Goal: Use online tool/utility: Utilize a website feature to perform a specific function

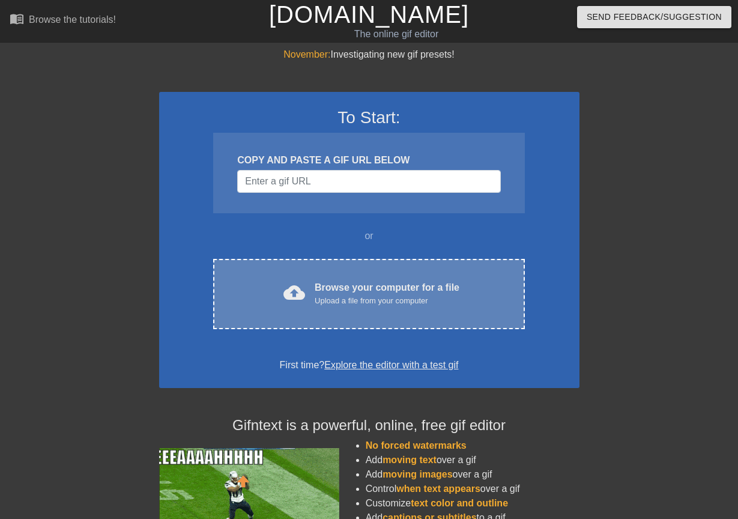
click at [337, 295] on div "Upload a file from your computer" at bounding box center [387, 301] width 145 height 12
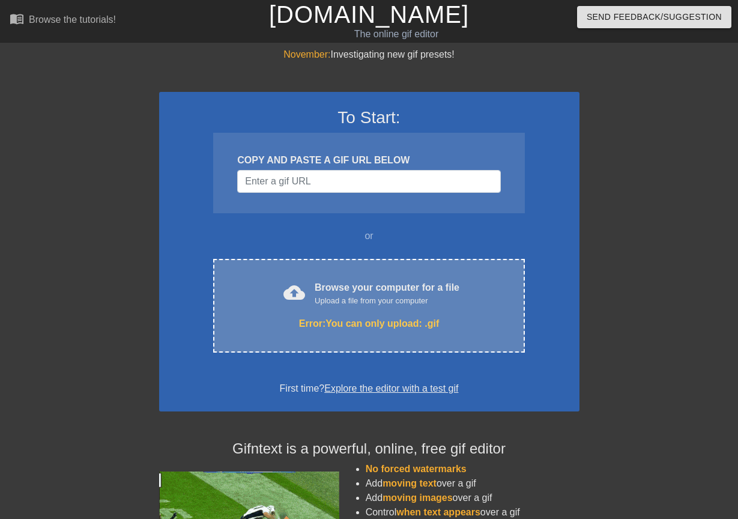
click at [369, 295] on div "Upload a file from your computer" at bounding box center [387, 301] width 145 height 12
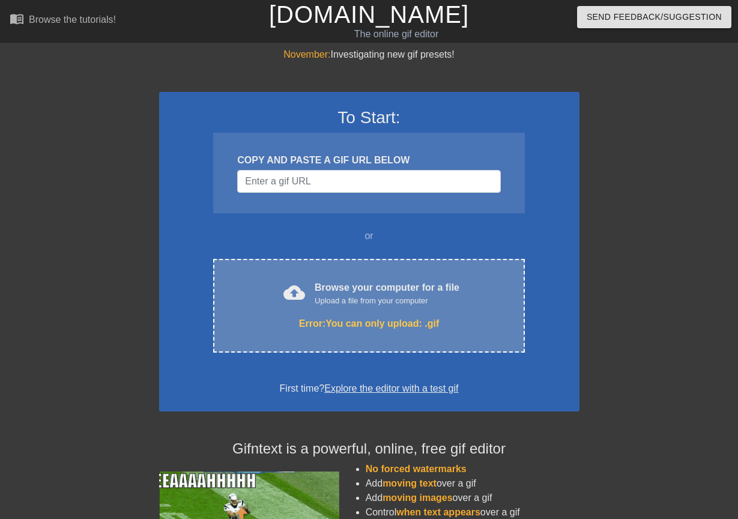
click at [435, 283] on div "Browse your computer for a file Upload a file from your computer" at bounding box center [387, 293] width 145 height 26
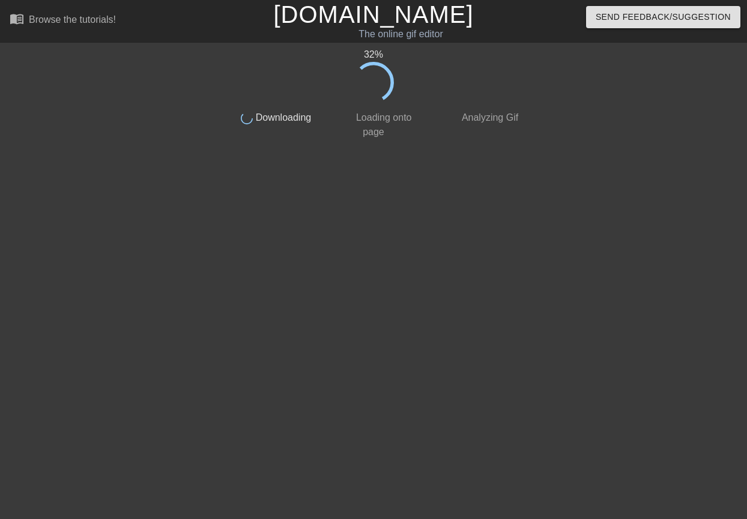
click at [479, 94] on div "32 %" at bounding box center [373, 74] width 301 height 55
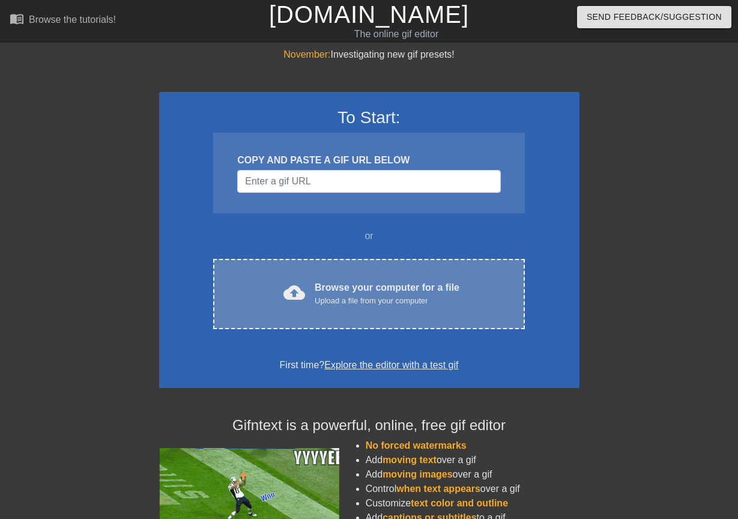
click at [402, 300] on div "Upload a file from your computer" at bounding box center [387, 301] width 145 height 12
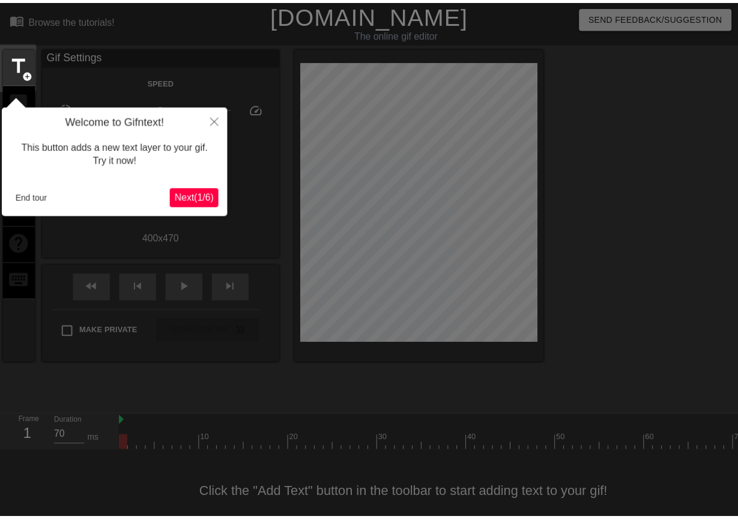
scroll to position [25, 0]
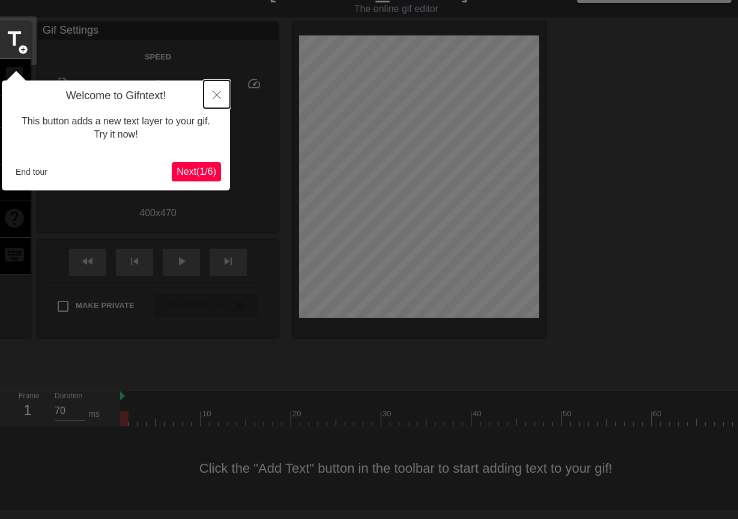
click at [219, 95] on icon "Close" at bounding box center [217, 95] width 8 height 8
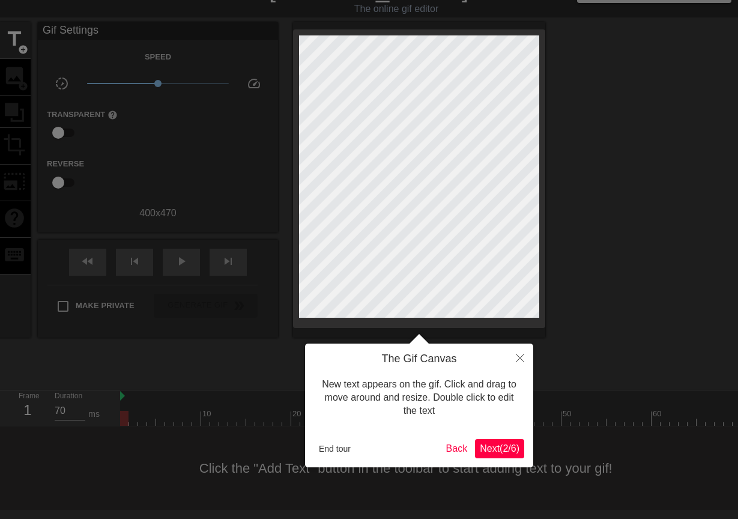
scroll to position [0, 0]
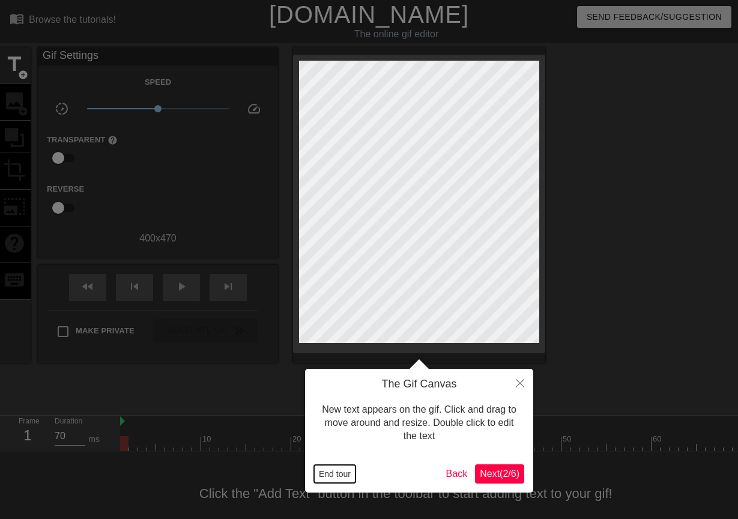
click at [328, 471] on button "End tour" at bounding box center [334, 474] width 41 height 18
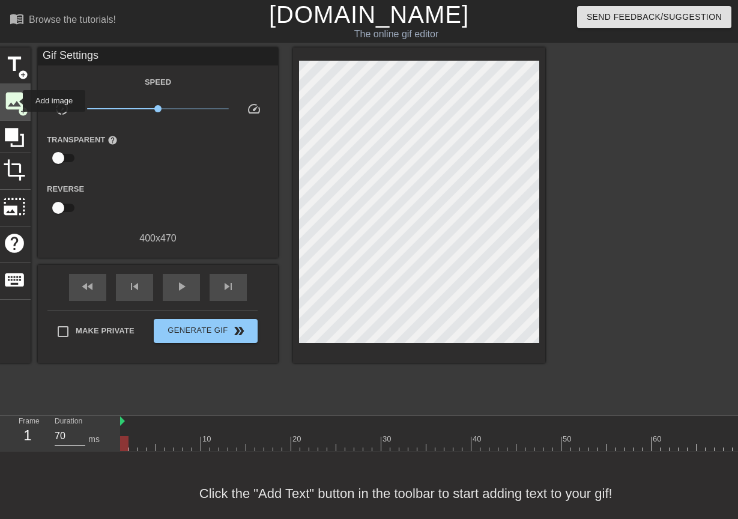
click at [15, 101] on span "image" at bounding box center [14, 100] width 23 height 23
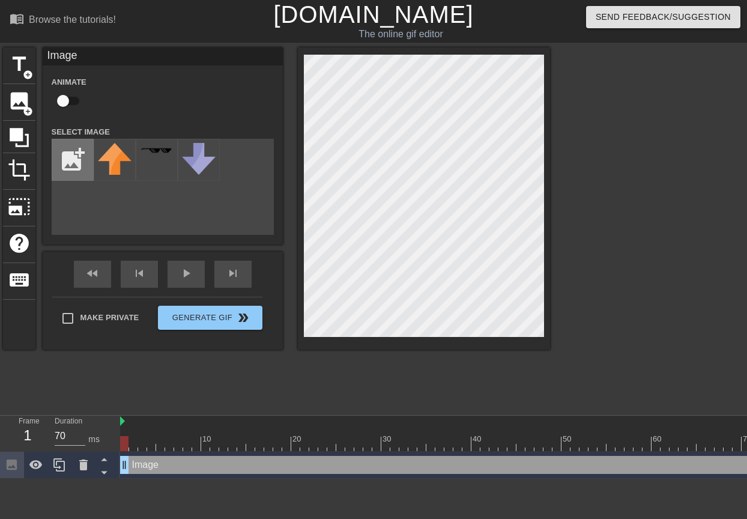
click at [64, 169] on input "file" at bounding box center [72, 159] width 41 height 41
type input "C:\fakepath\download.png"
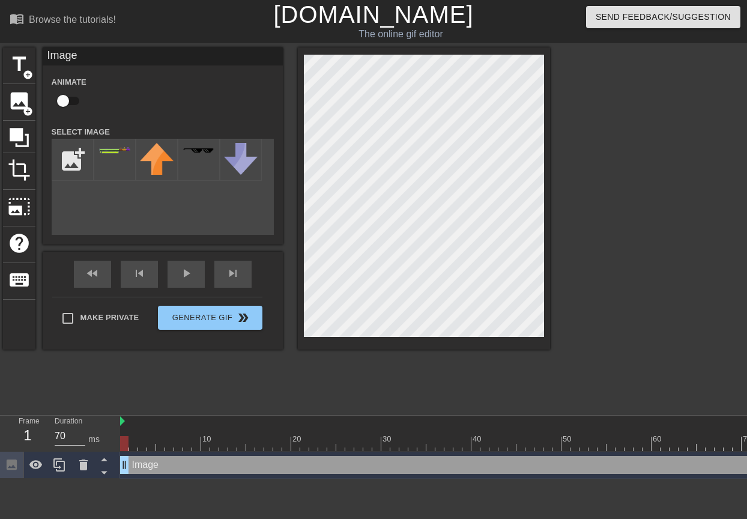
click at [684, 376] on div "title add_circle image add_circle crop photo_size_select_large help keyboard Im…" at bounding box center [373, 227] width 747 height 360
click at [117, 170] on div at bounding box center [115, 160] width 42 height 42
click at [113, 150] on img at bounding box center [115, 150] width 34 height 9
click at [118, 162] on div at bounding box center [115, 160] width 42 height 42
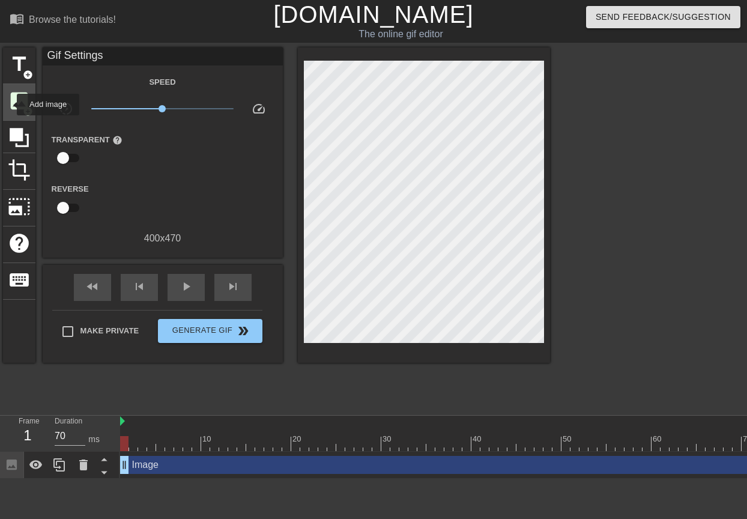
click at [13, 101] on span "image" at bounding box center [19, 100] width 23 height 23
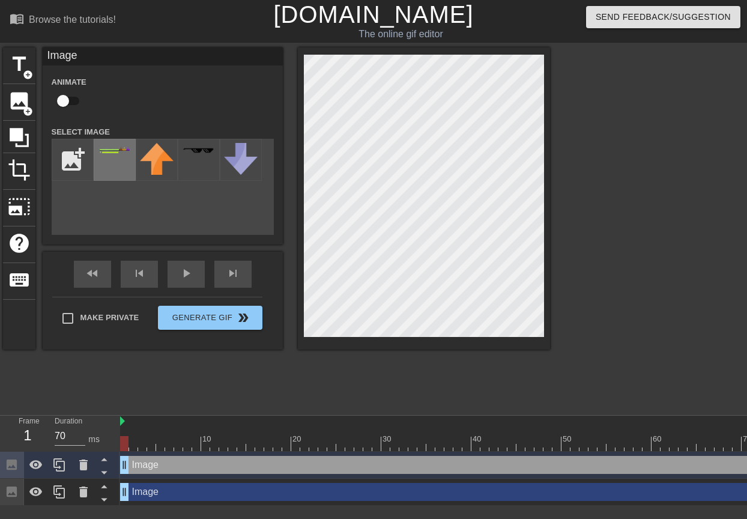
click at [113, 157] on div at bounding box center [115, 160] width 42 height 42
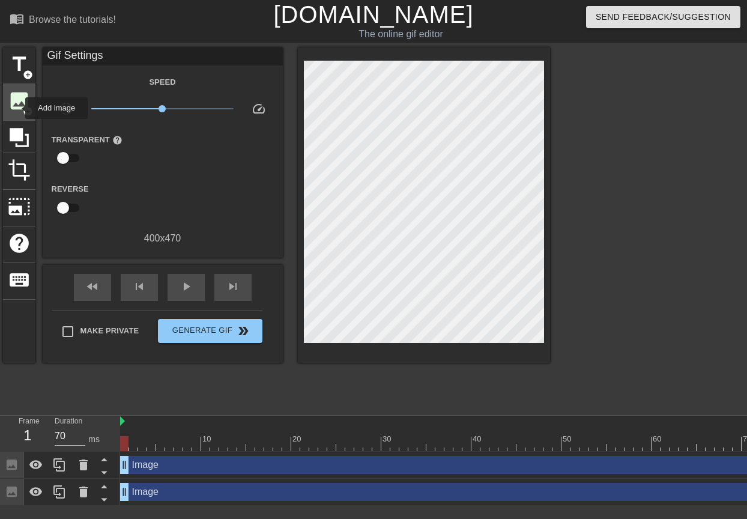
click at [16, 106] on span "image" at bounding box center [19, 100] width 23 height 23
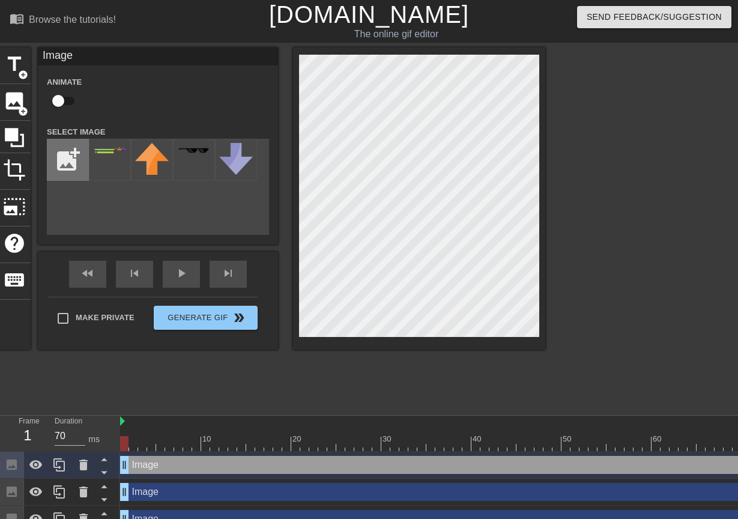
click at [58, 154] on input "file" at bounding box center [67, 159] width 41 height 41
type input "C:\fakepath\download (1).png"
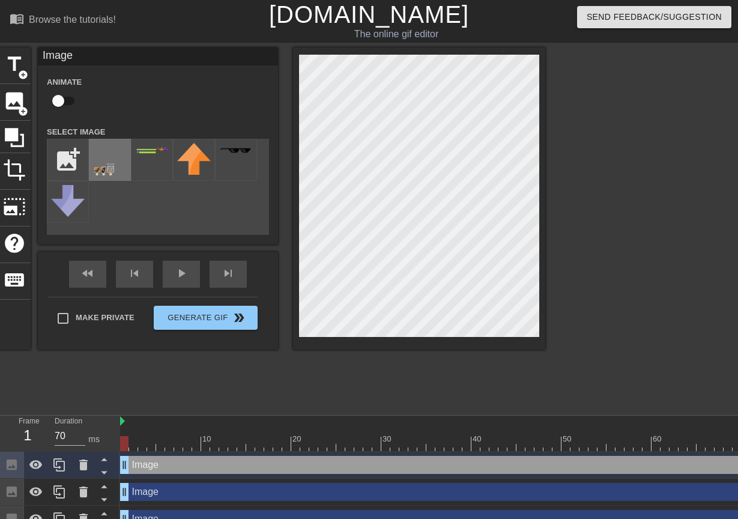
click at [104, 155] on img at bounding box center [110, 159] width 34 height 32
click at [608, 285] on div at bounding box center [650, 227] width 180 height 360
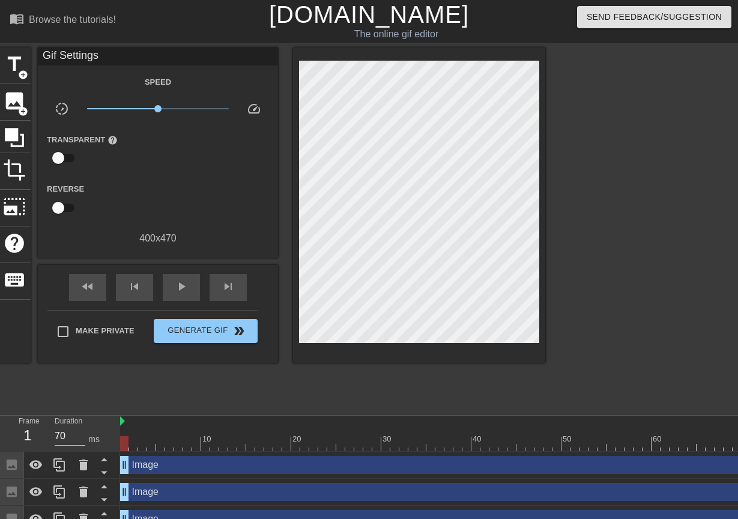
click at [622, 284] on div at bounding box center [650, 227] width 180 height 360
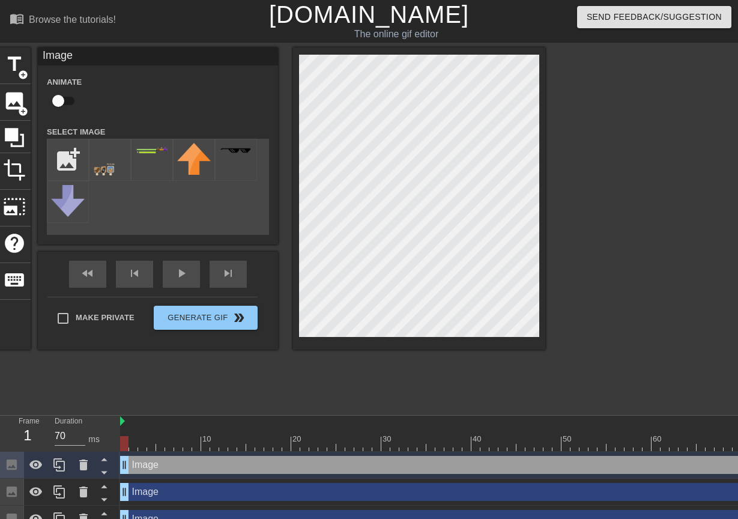
click at [618, 283] on div at bounding box center [650, 227] width 180 height 360
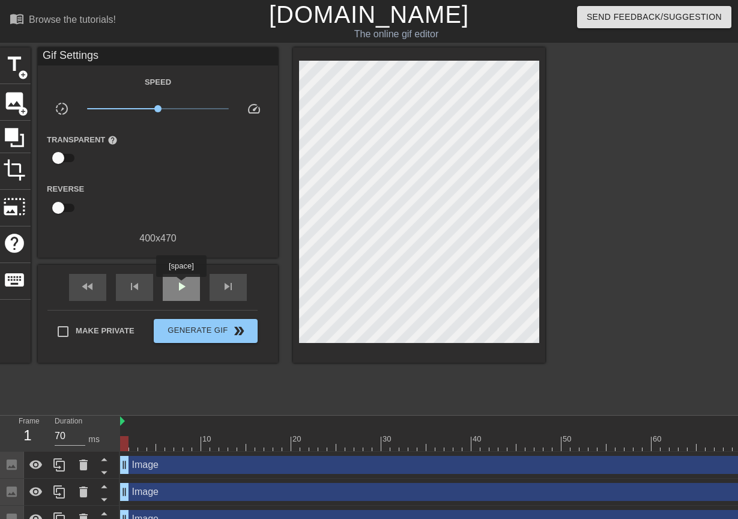
click at [183, 286] on span "play_arrow" at bounding box center [181, 286] width 14 height 14
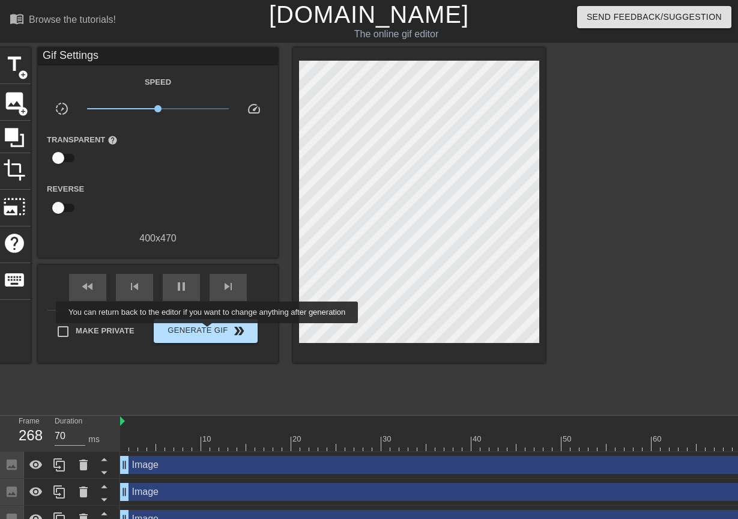
type input "60"
click at [207, 331] on span "Generate Gif double_arrow" at bounding box center [206, 331] width 94 height 14
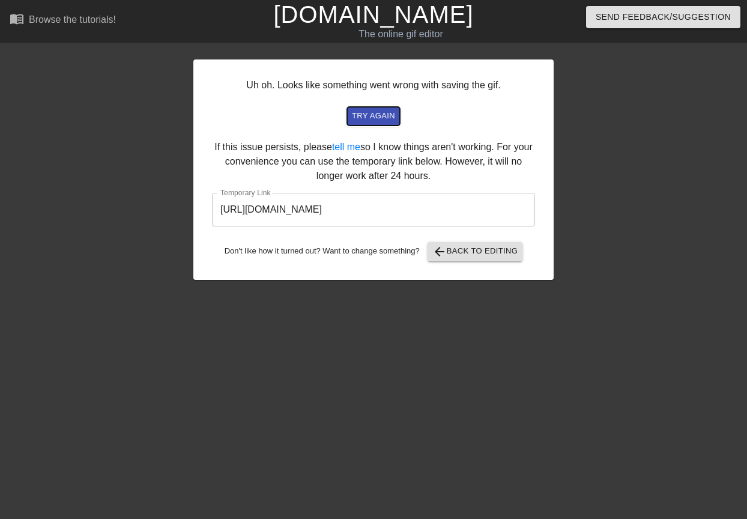
click at [375, 118] on span "try again" at bounding box center [373, 116] width 43 height 14
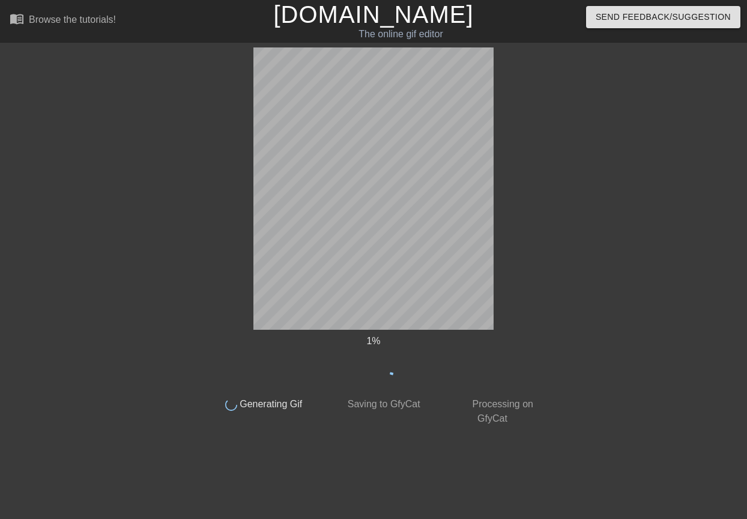
click at [567, 183] on div "1 % done Generating Gif done Saving to GfyCat done Processing on GfyCat title a…" at bounding box center [373, 236] width 747 height 378
click at [441, 367] on div "9 %" at bounding box center [373, 361] width 339 height 55
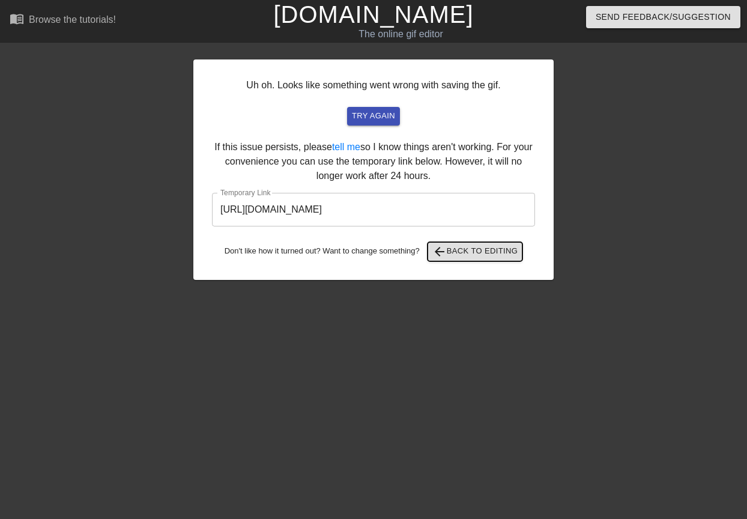
click at [483, 249] on span "arrow_back Back to Editing" at bounding box center [475, 251] width 86 height 14
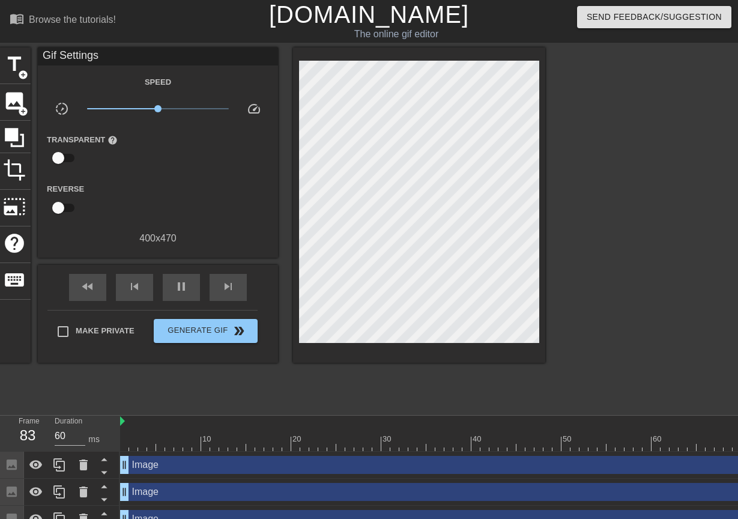
click at [162, 234] on div "400 x 470" at bounding box center [158, 238] width 240 height 14
click at [15, 222] on div "photo_size_select_large" at bounding box center [14, 208] width 32 height 37
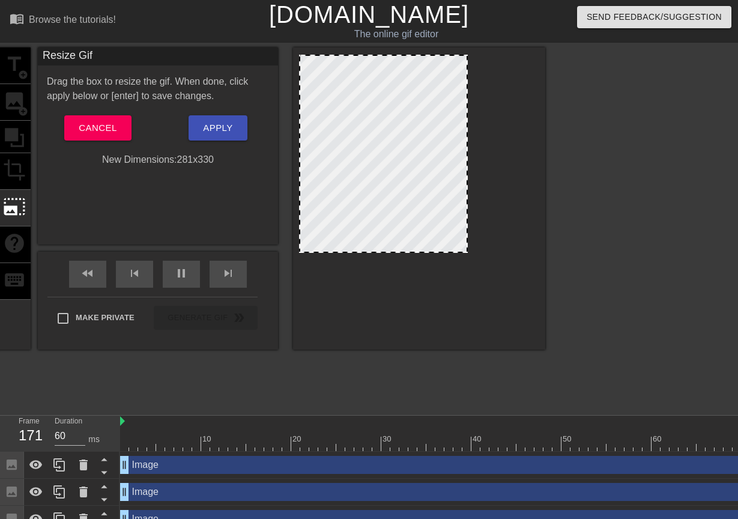
drag, startPoint x: 536, startPoint y: 65, endPoint x: 464, endPoint y: 111, distance: 84.8
click at [211, 128] on span "Apply" at bounding box center [217, 128] width 29 height 16
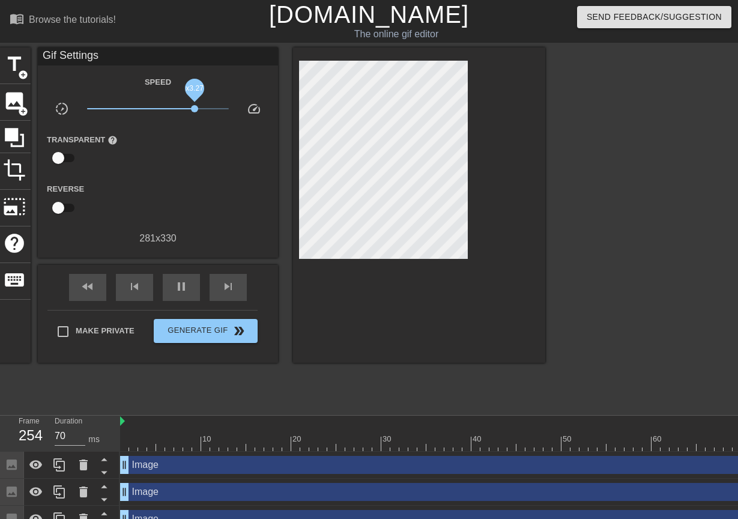
drag, startPoint x: 160, startPoint y: 108, endPoint x: 196, endPoint y: 109, distance: 36.0
click at [196, 109] on span "x3.27" at bounding box center [194, 108] width 7 height 7
drag, startPoint x: 184, startPoint y: 109, endPoint x: 170, endPoint y: 109, distance: 13.8
click at [170, 109] on span "x1.48" at bounding box center [169, 108] width 7 height 7
click at [178, 109] on span "x1.76" at bounding box center [175, 108] width 7 height 7
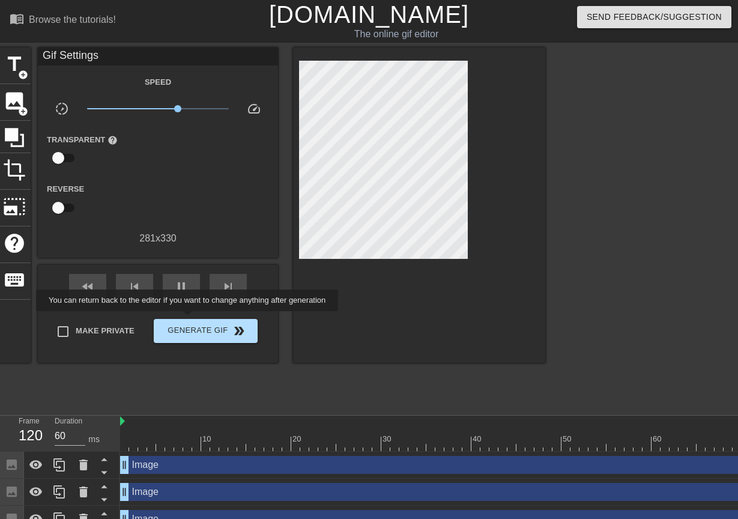
type input "70"
click at [187, 319] on button "Generate Gif double_arrow" at bounding box center [206, 331] width 104 height 24
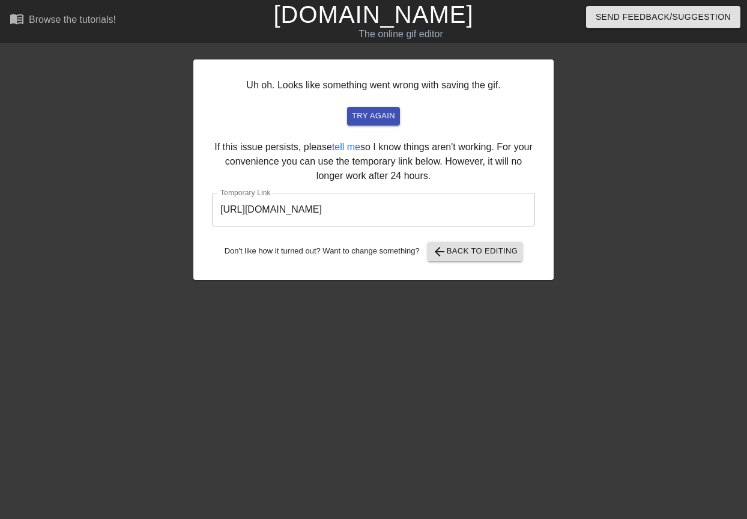
click at [453, 214] on input "[URL][DOMAIN_NAME]" at bounding box center [373, 210] width 323 height 34
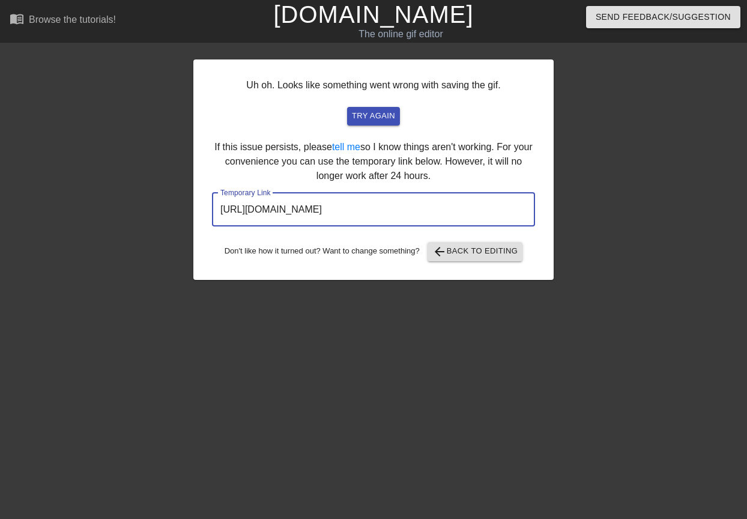
click at [453, 214] on input "[URL][DOMAIN_NAME]" at bounding box center [373, 210] width 323 height 34
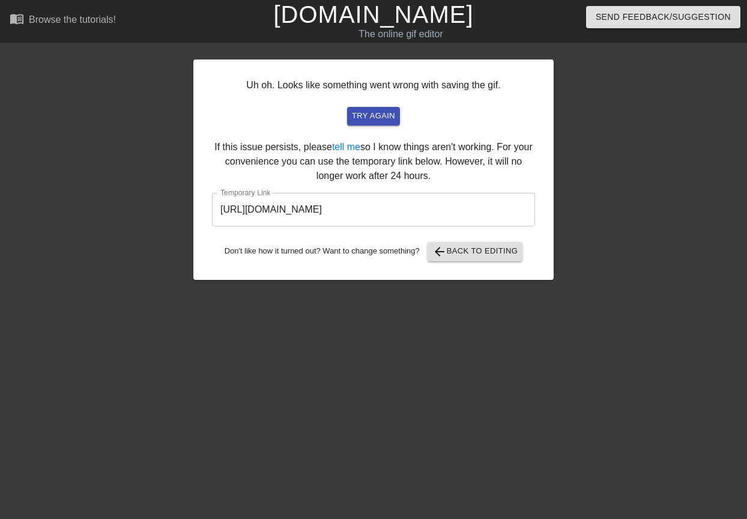
drag, startPoint x: 549, startPoint y: 115, endPoint x: 551, endPoint y: 131, distance: 16.3
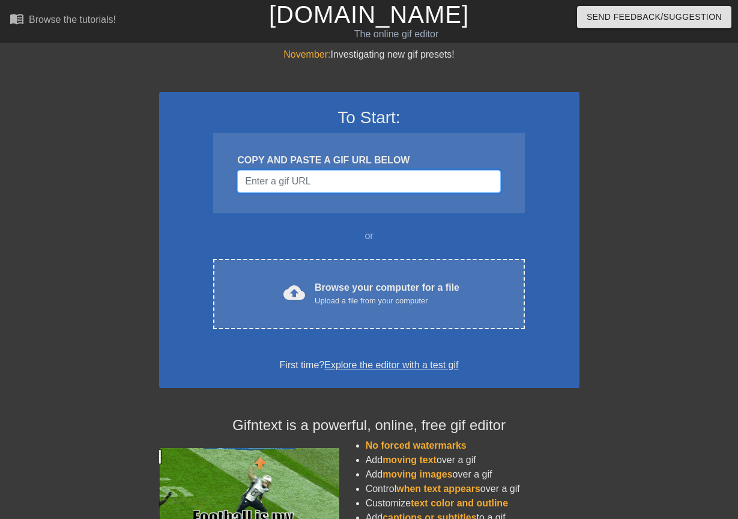
drag, startPoint x: 493, startPoint y: 182, endPoint x: 501, endPoint y: 192, distance: 12.4
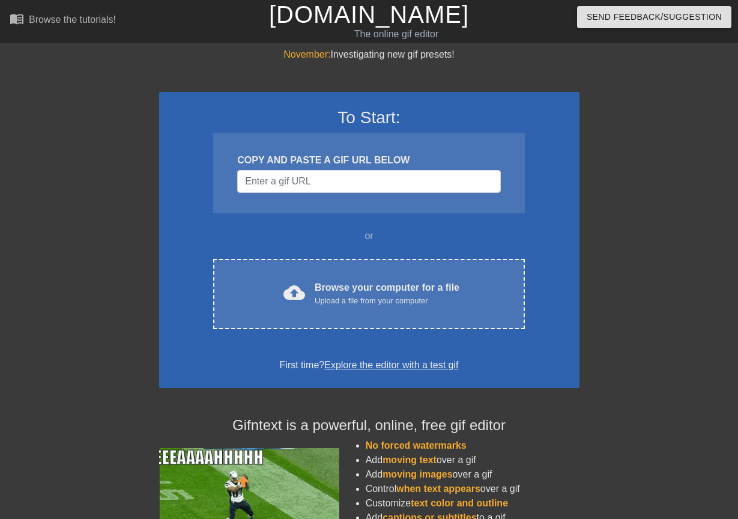
click at [585, 154] on div "November: Investigating new gif presets! To Start: COPY AND PASTE A GIF URL BEL…" at bounding box center [369, 341] width 738 height 588
